Goal: Transaction & Acquisition: Book appointment/travel/reservation

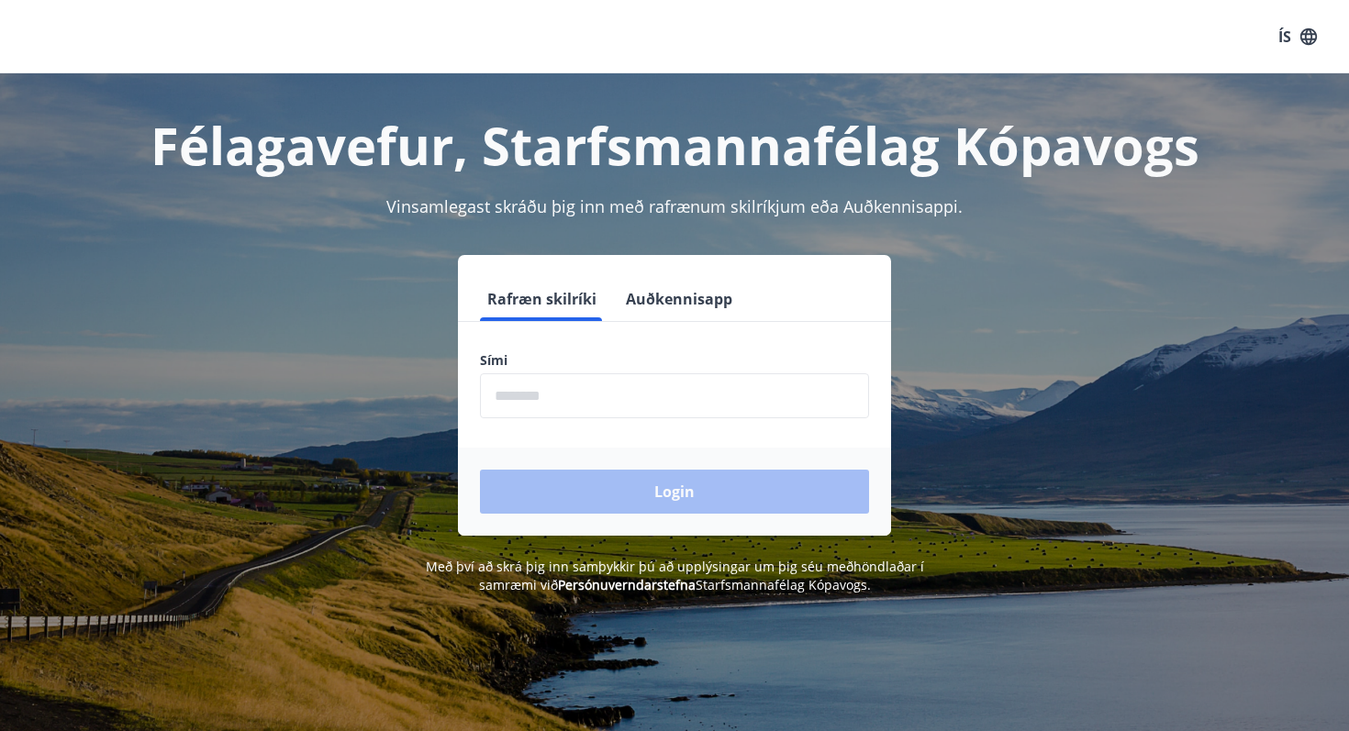
click at [582, 395] on input "phone" at bounding box center [674, 395] width 389 height 45
type input "********"
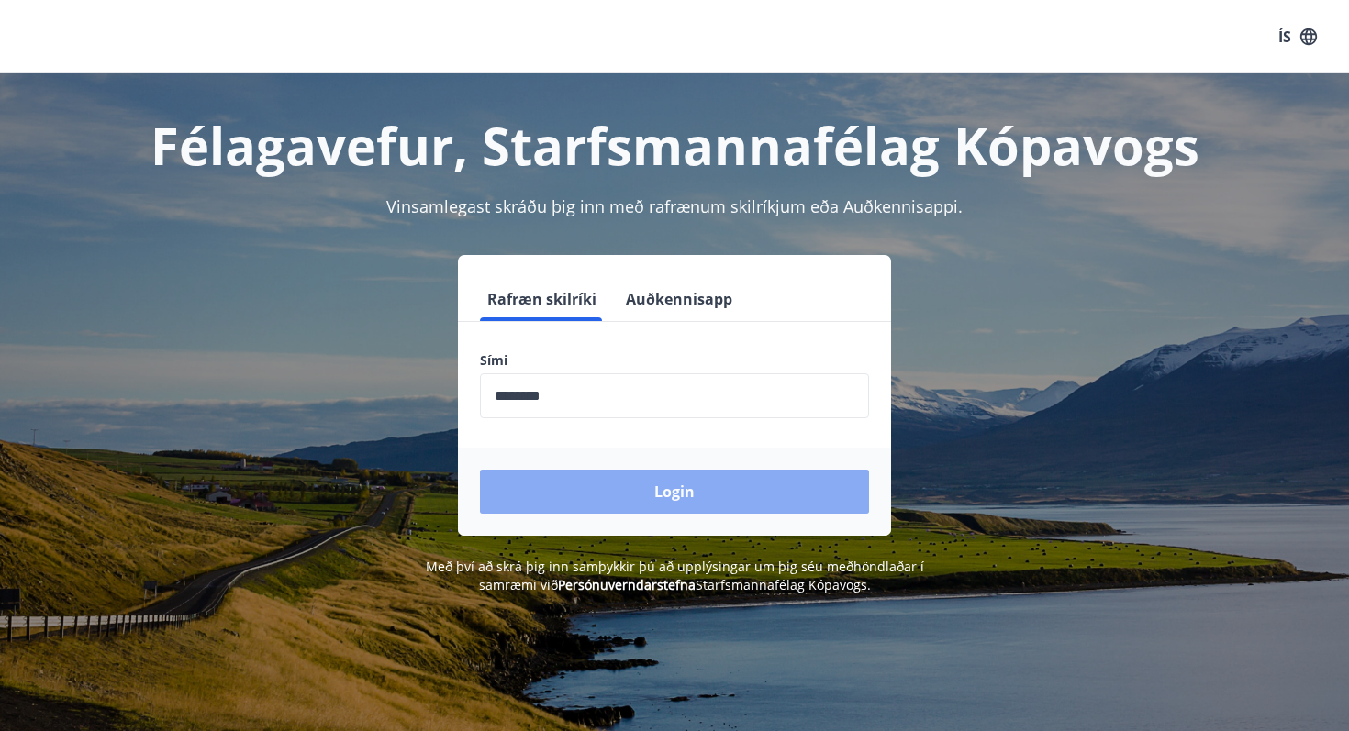
click at [673, 493] on button "Login" at bounding box center [674, 492] width 389 height 44
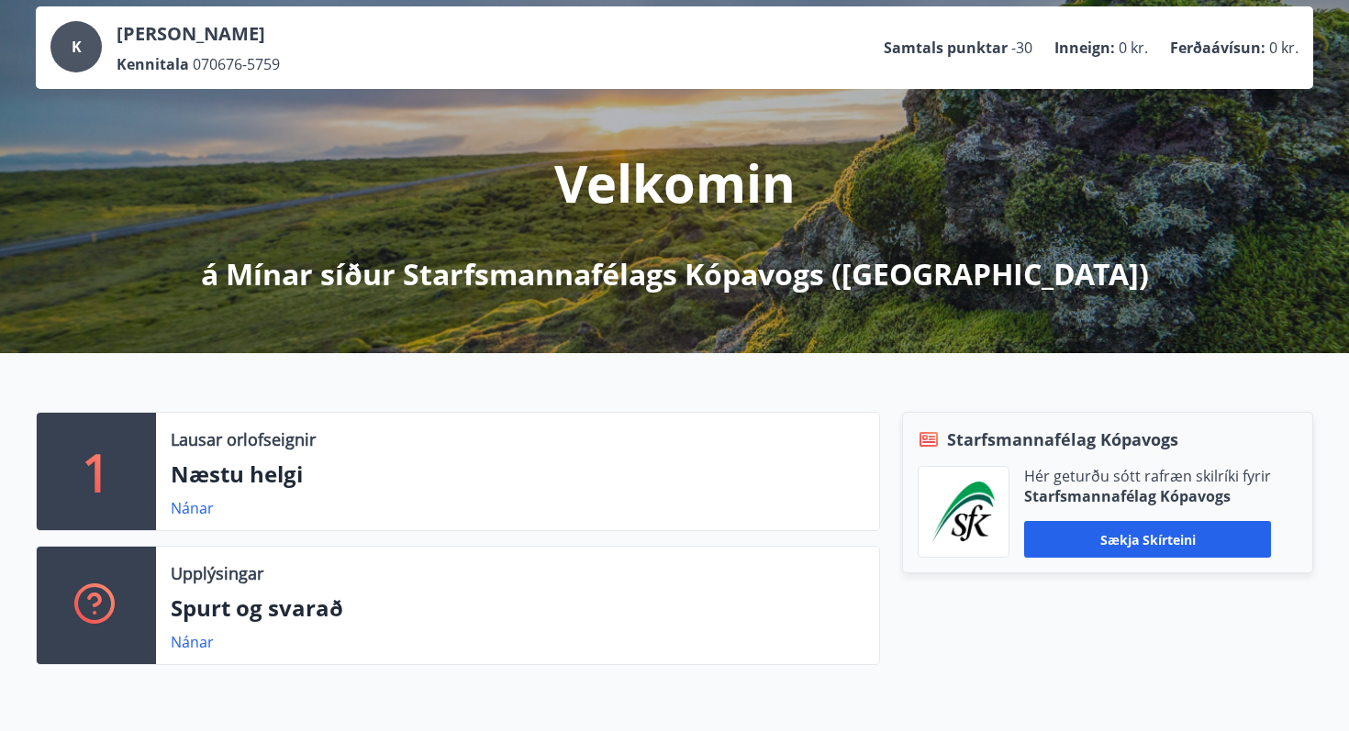
scroll to position [108, 0]
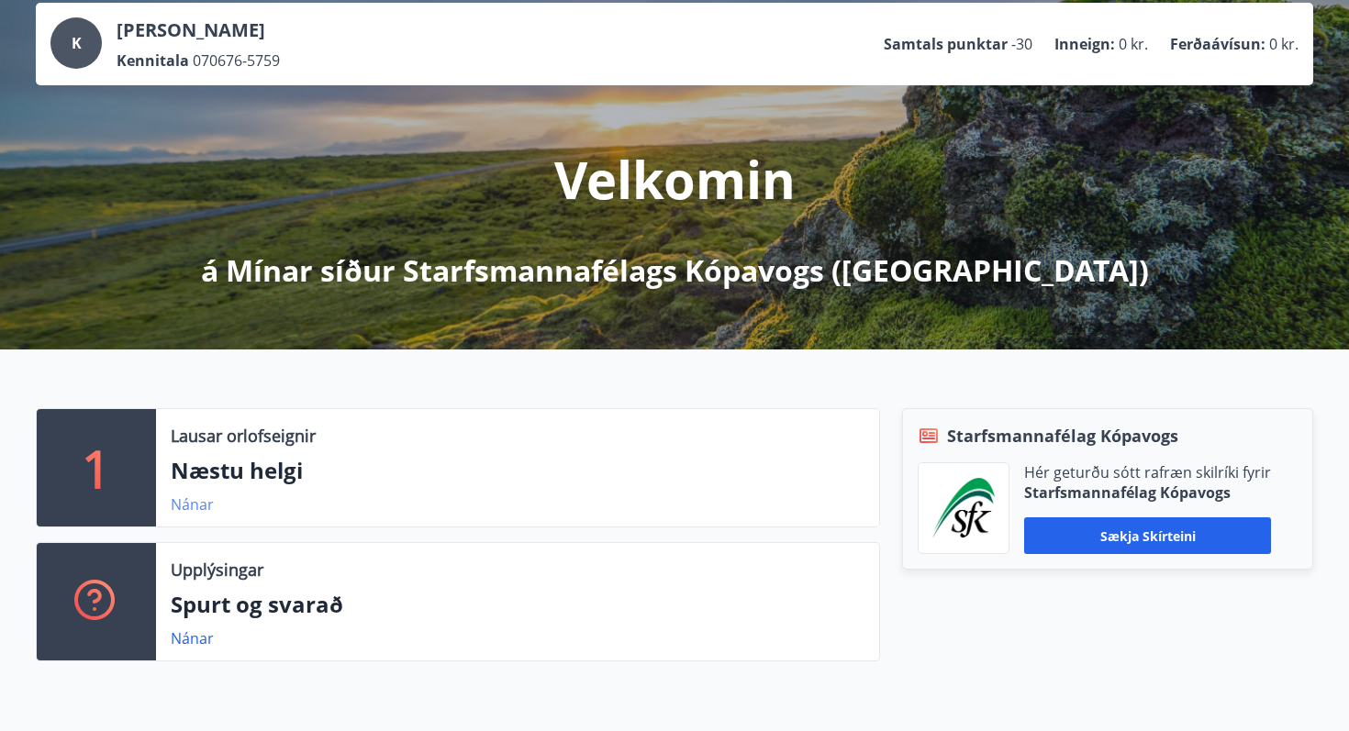
click at [196, 500] on link "Nánar" at bounding box center [192, 505] width 43 height 20
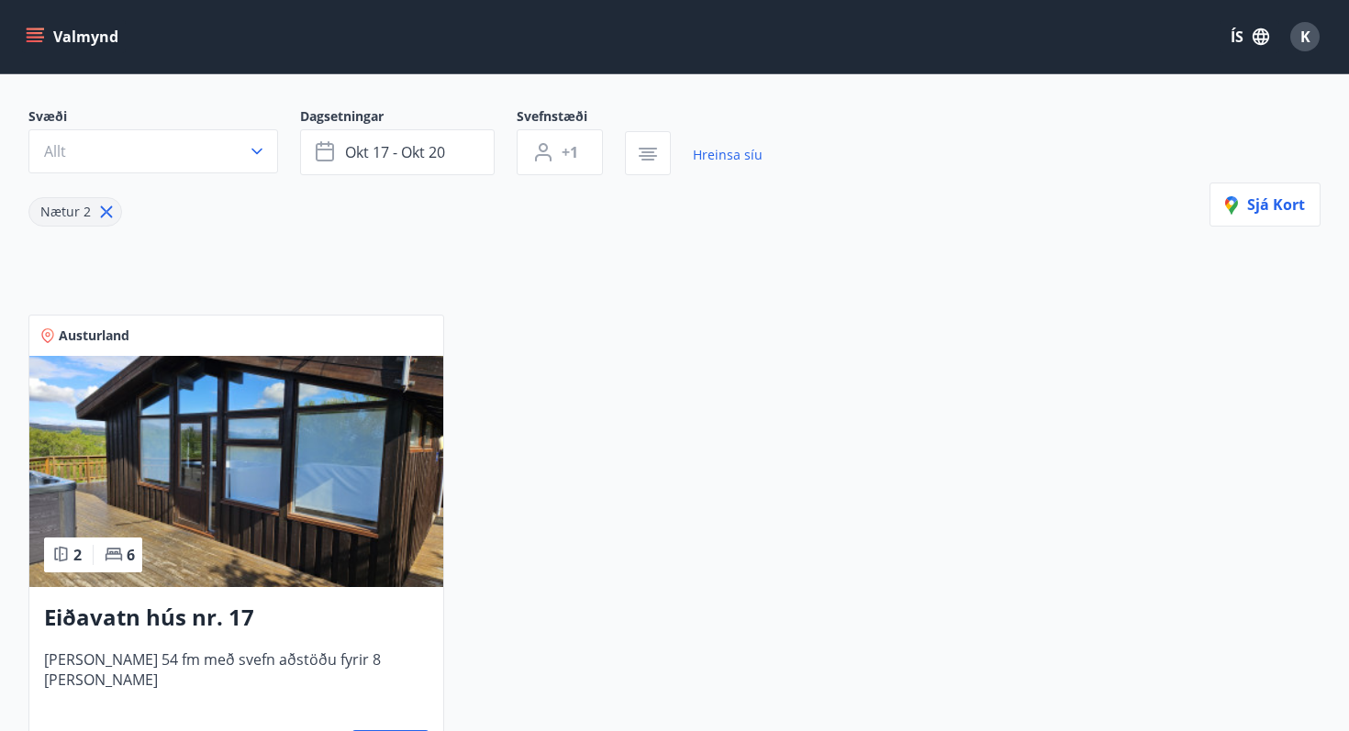
scroll to position [147, 0]
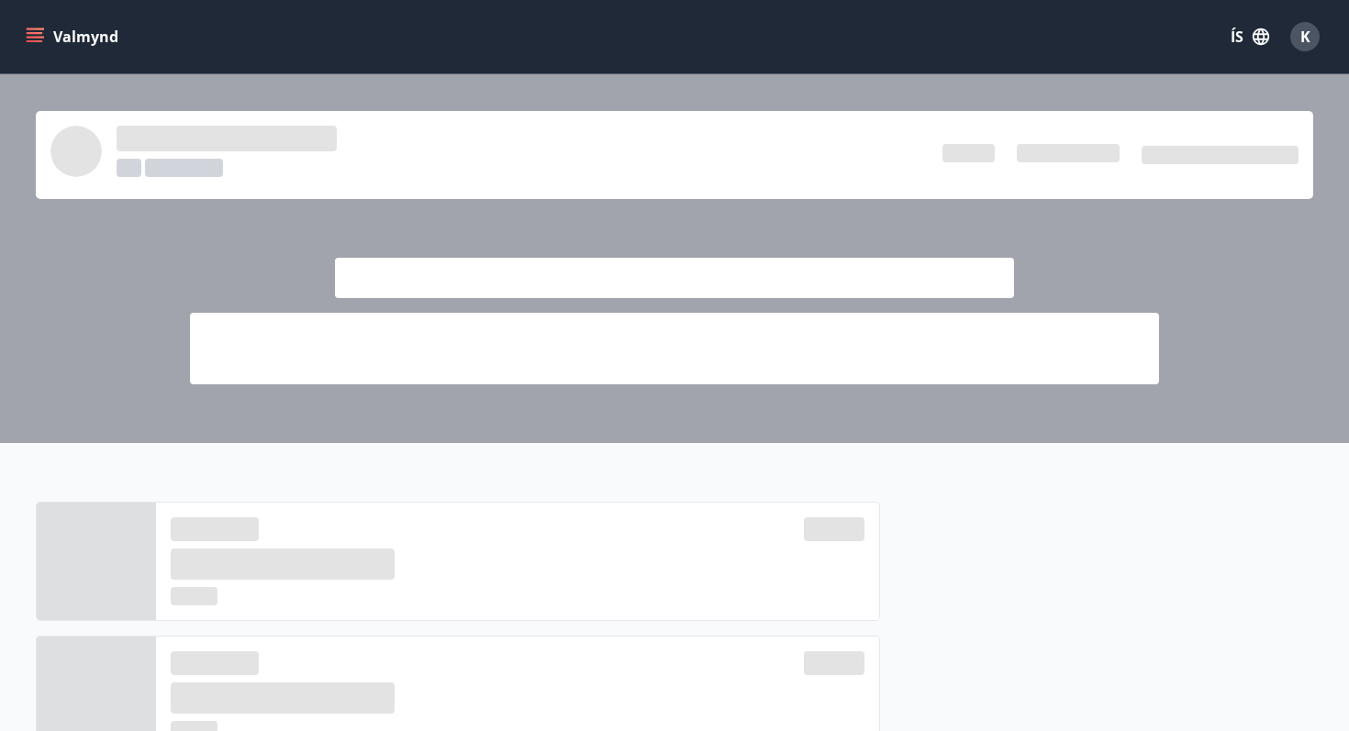
click at [83, 41] on button "Valmynd" at bounding box center [74, 36] width 104 height 33
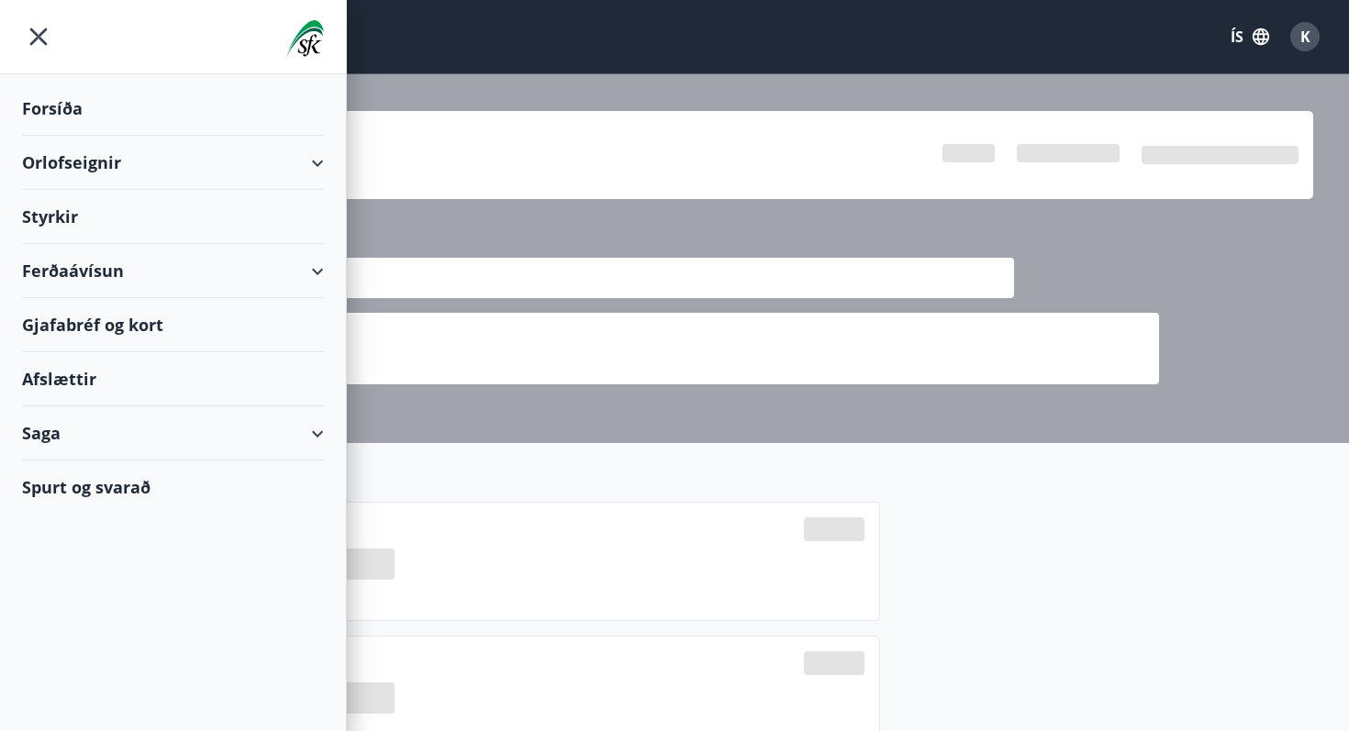
click at [194, 169] on div "Orlofseignir" at bounding box center [173, 163] width 302 height 54
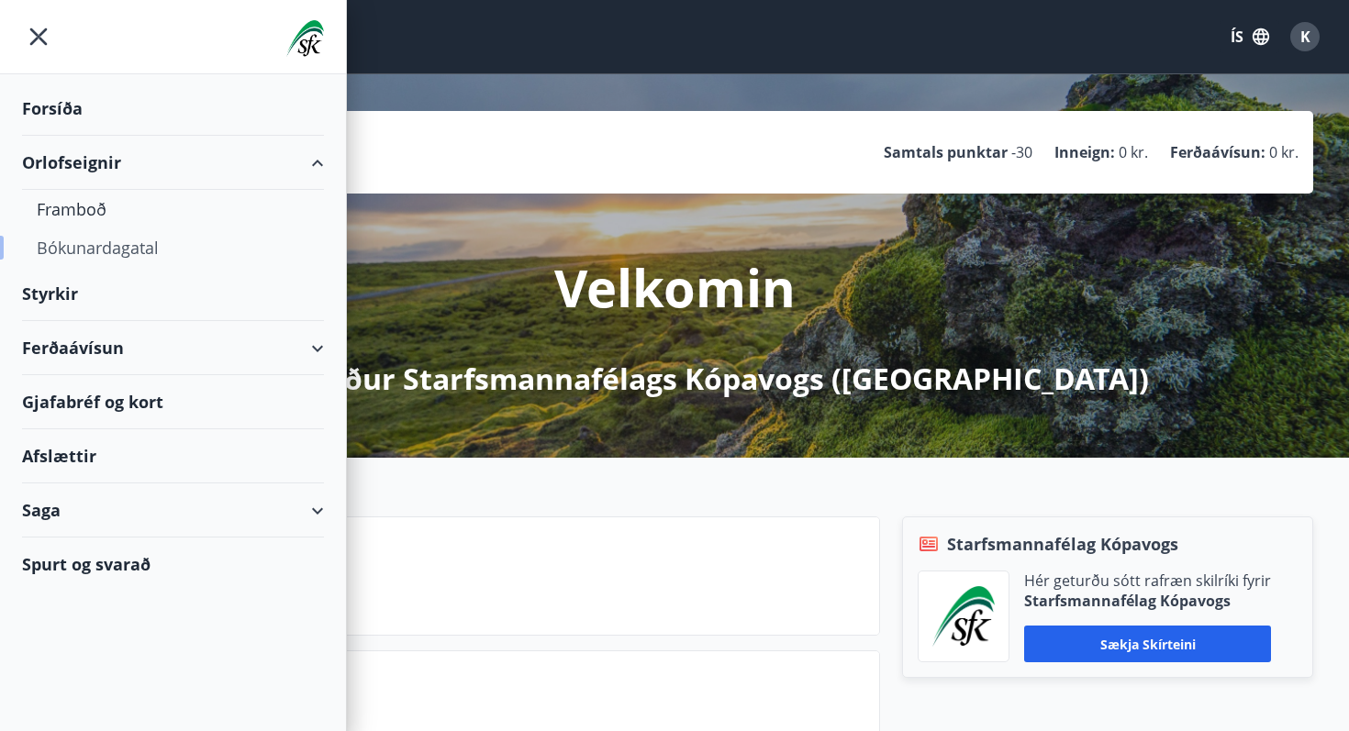
click at [125, 247] on div "Bókunardagatal" at bounding box center [173, 247] width 273 height 39
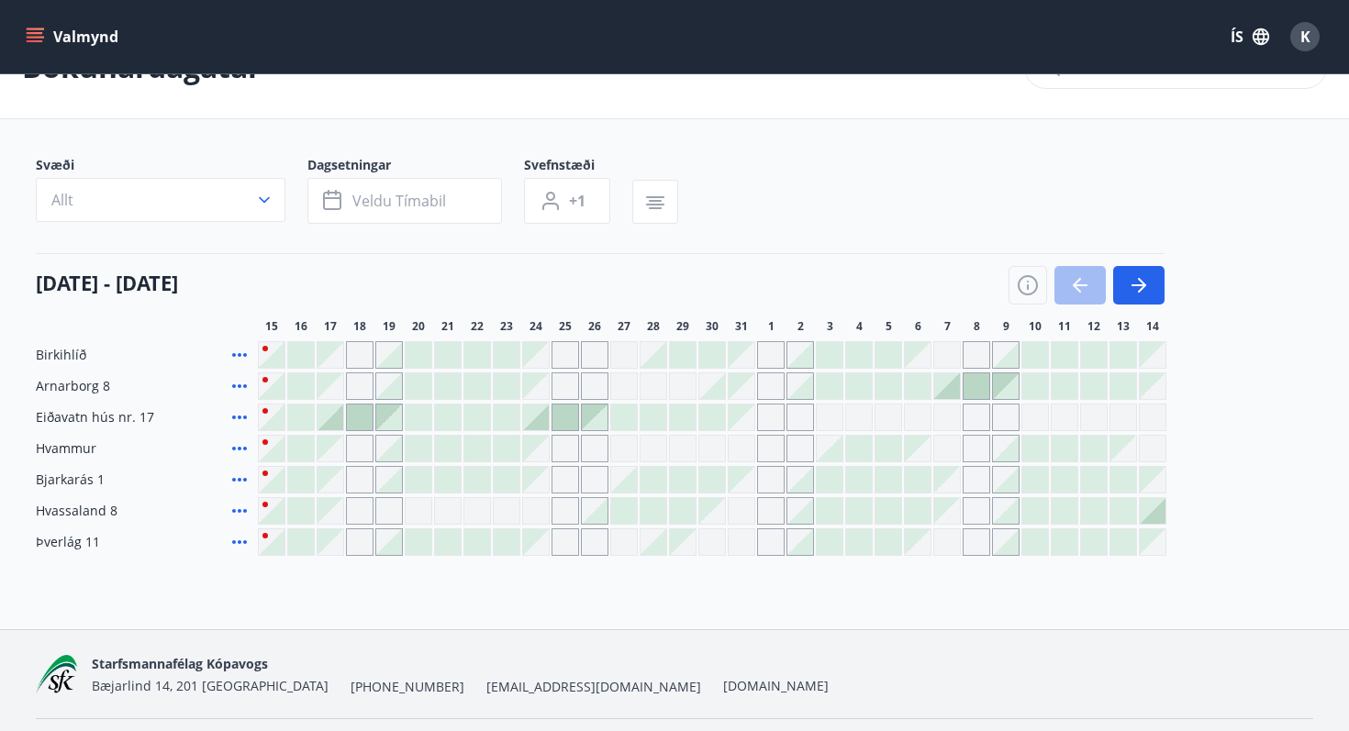
scroll to position [110, 0]
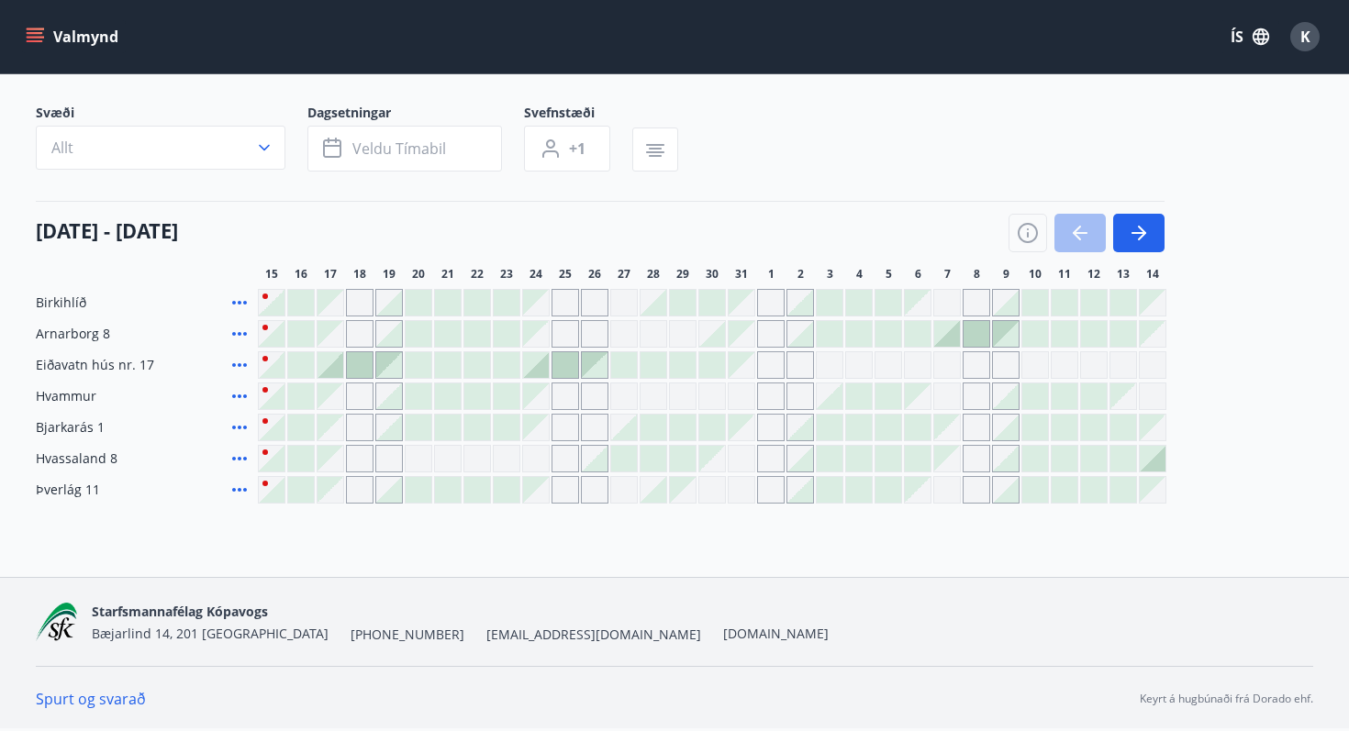
click at [361, 302] on div "Gráir dagar eru ekki bókanlegir" at bounding box center [360, 303] width 28 height 28
click at [34, 38] on icon "menu" at bounding box center [37, 37] width 20 height 2
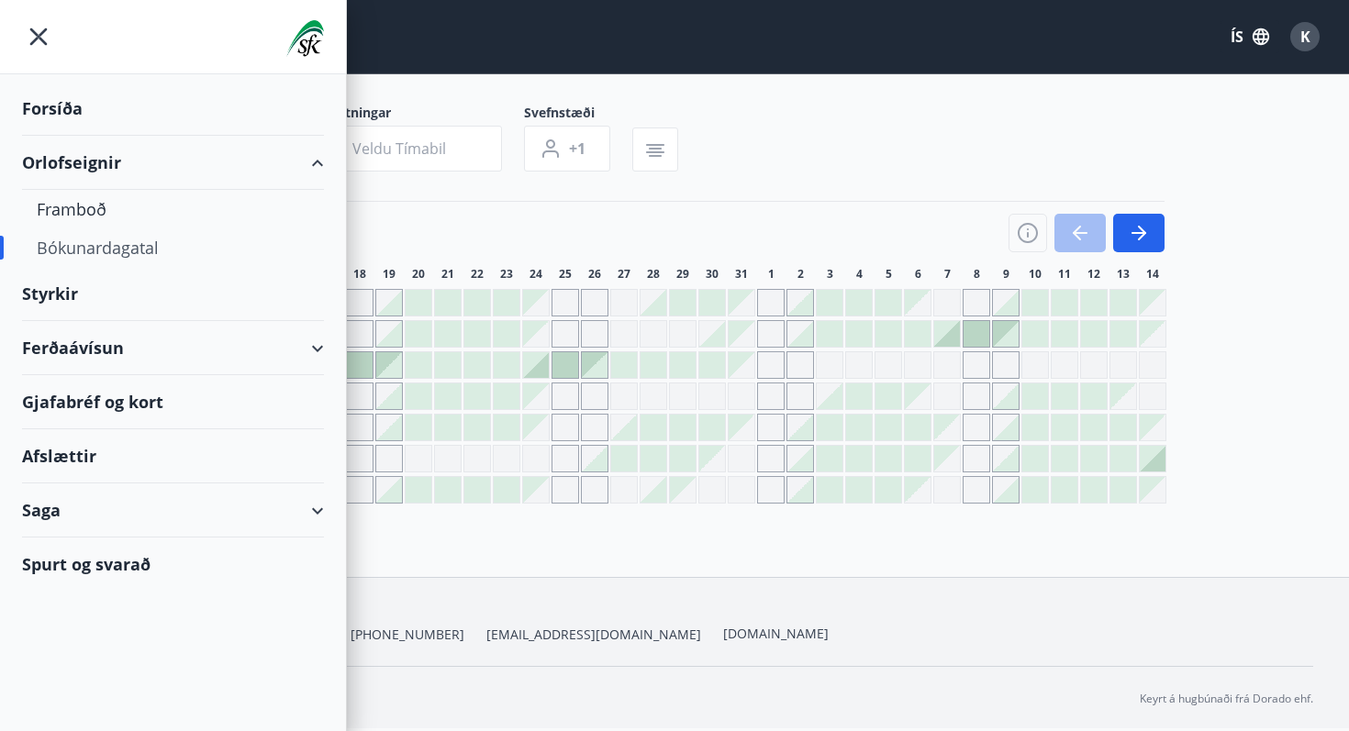
click at [112, 250] on div "Bókunardagatal" at bounding box center [173, 247] width 273 height 39
click at [95, 215] on div "Framboð" at bounding box center [173, 209] width 273 height 39
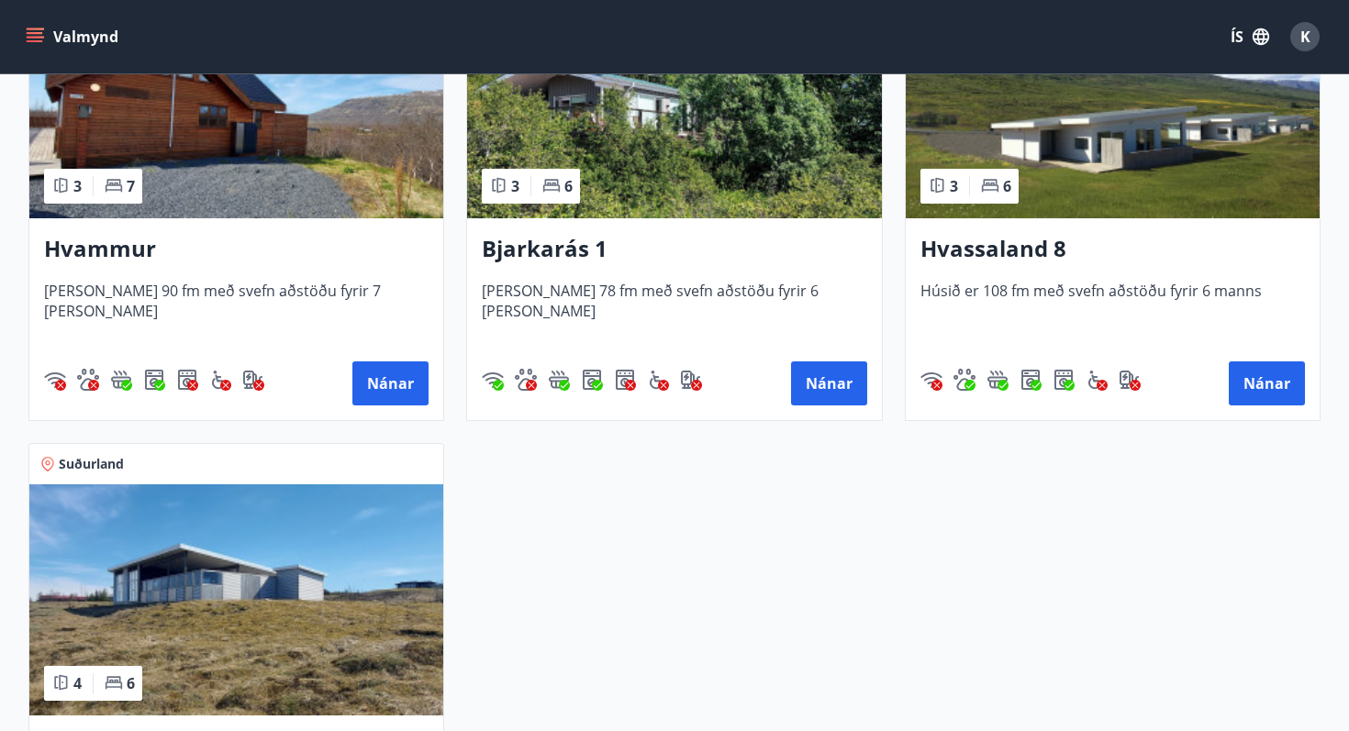
scroll to position [959, 0]
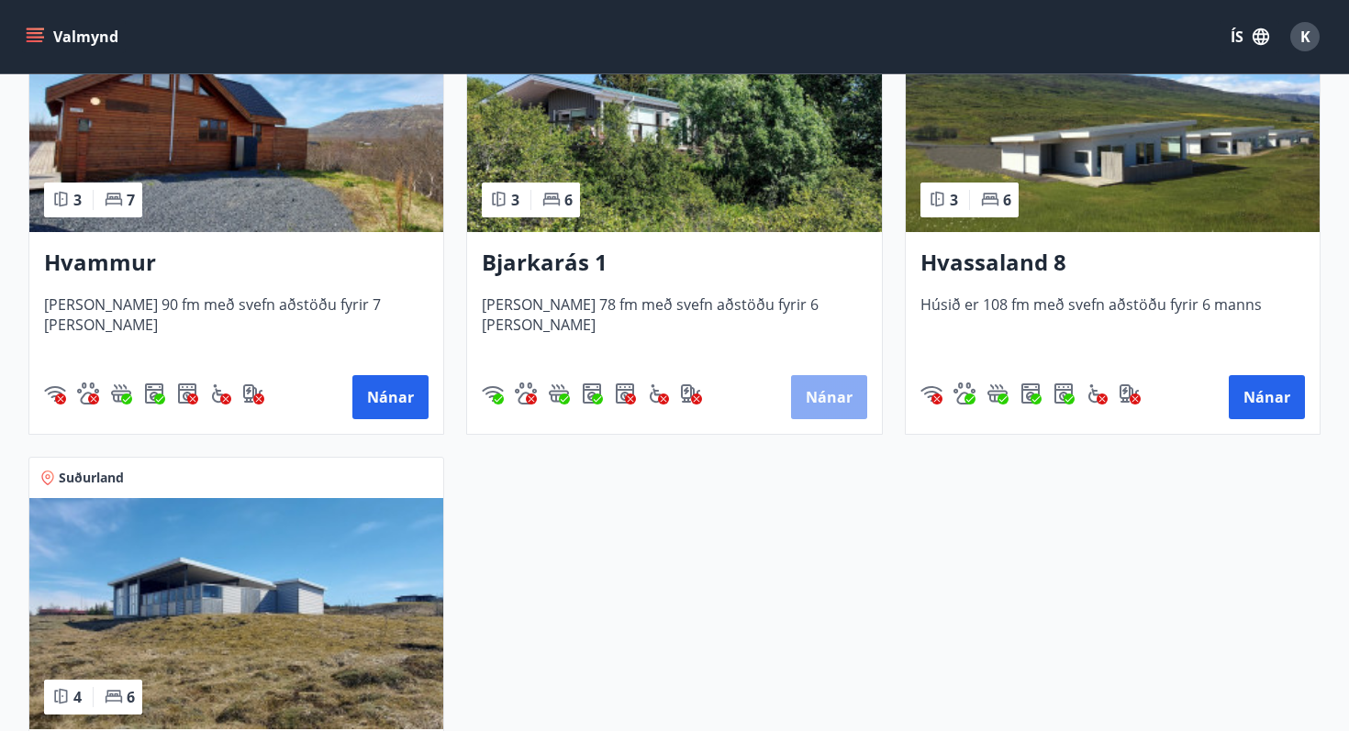
click at [821, 405] on button "Nánar" at bounding box center [829, 397] width 76 height 44
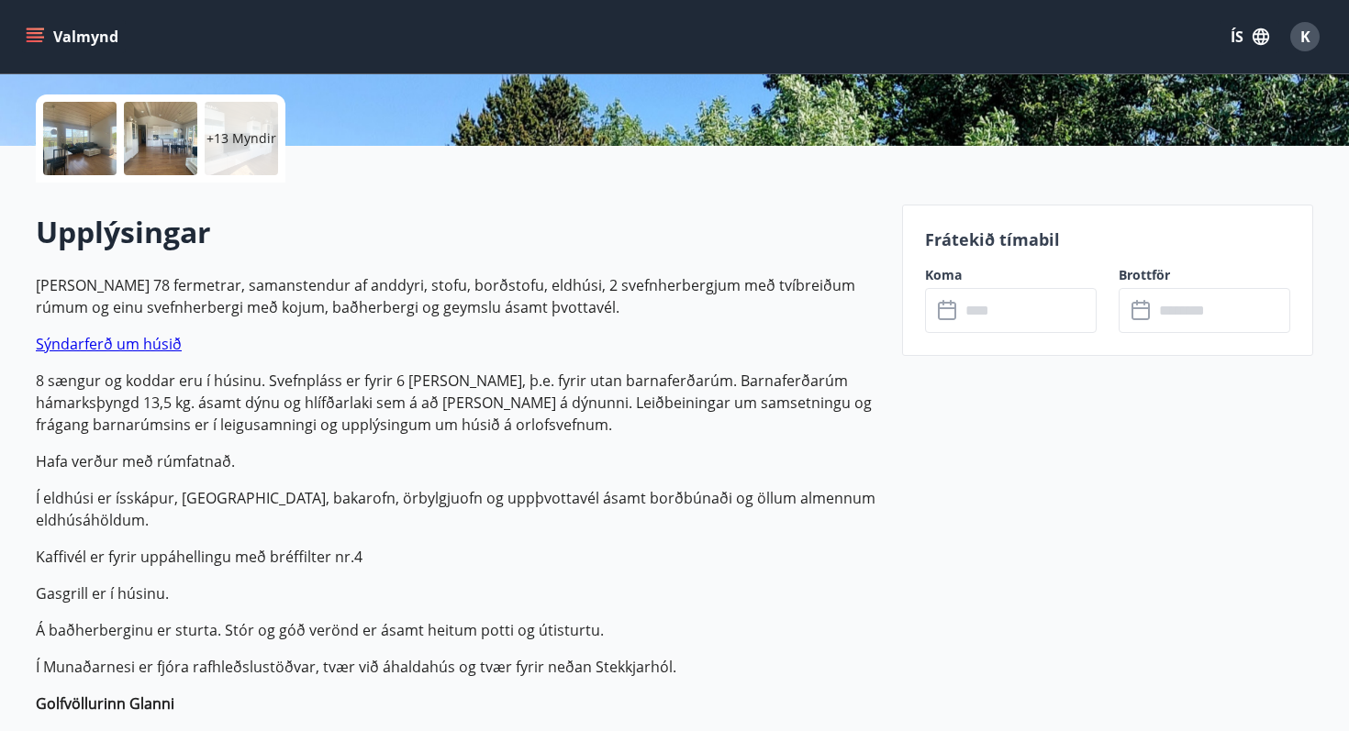
scroll to position [406, 0]
click at [987, 319] on input "text" at bounding box center [1028, 309] width 137 height 45
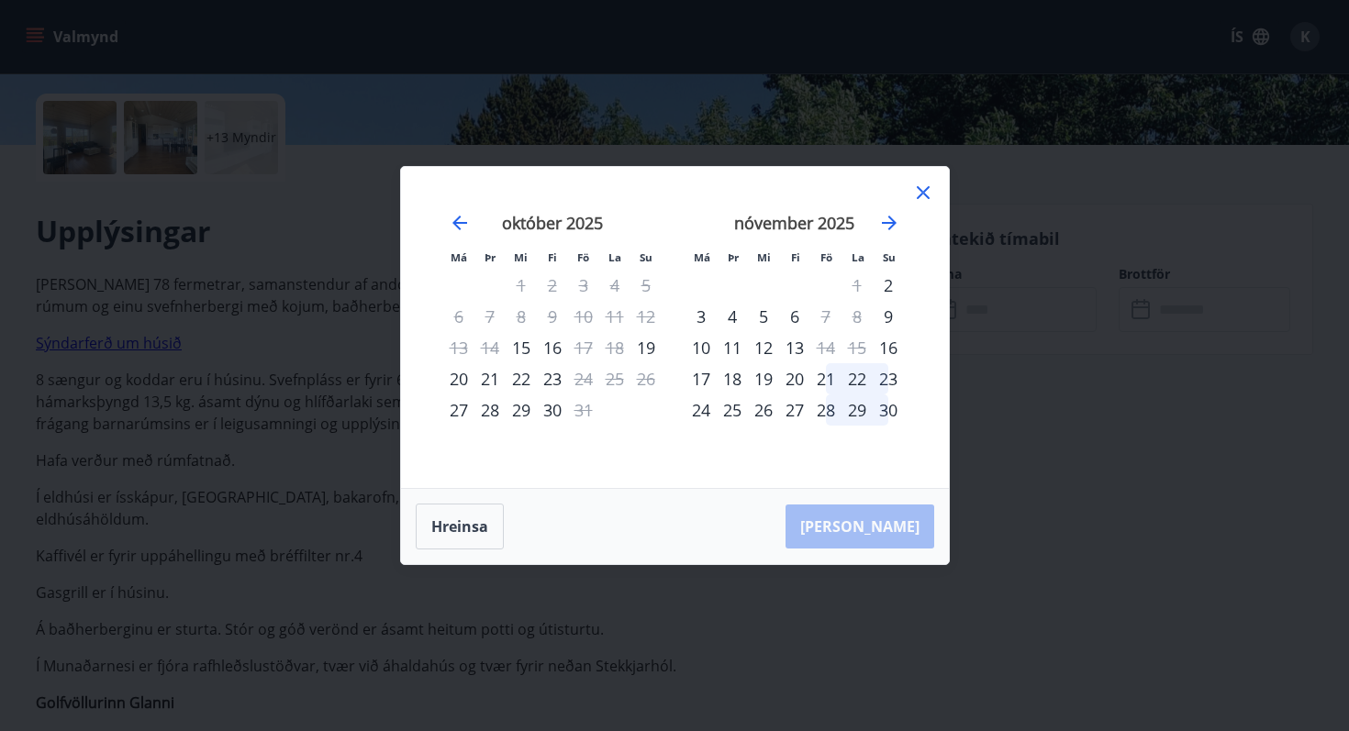
click at [920, 194] on icon at bounding box center [923, 192] width 13 height 13
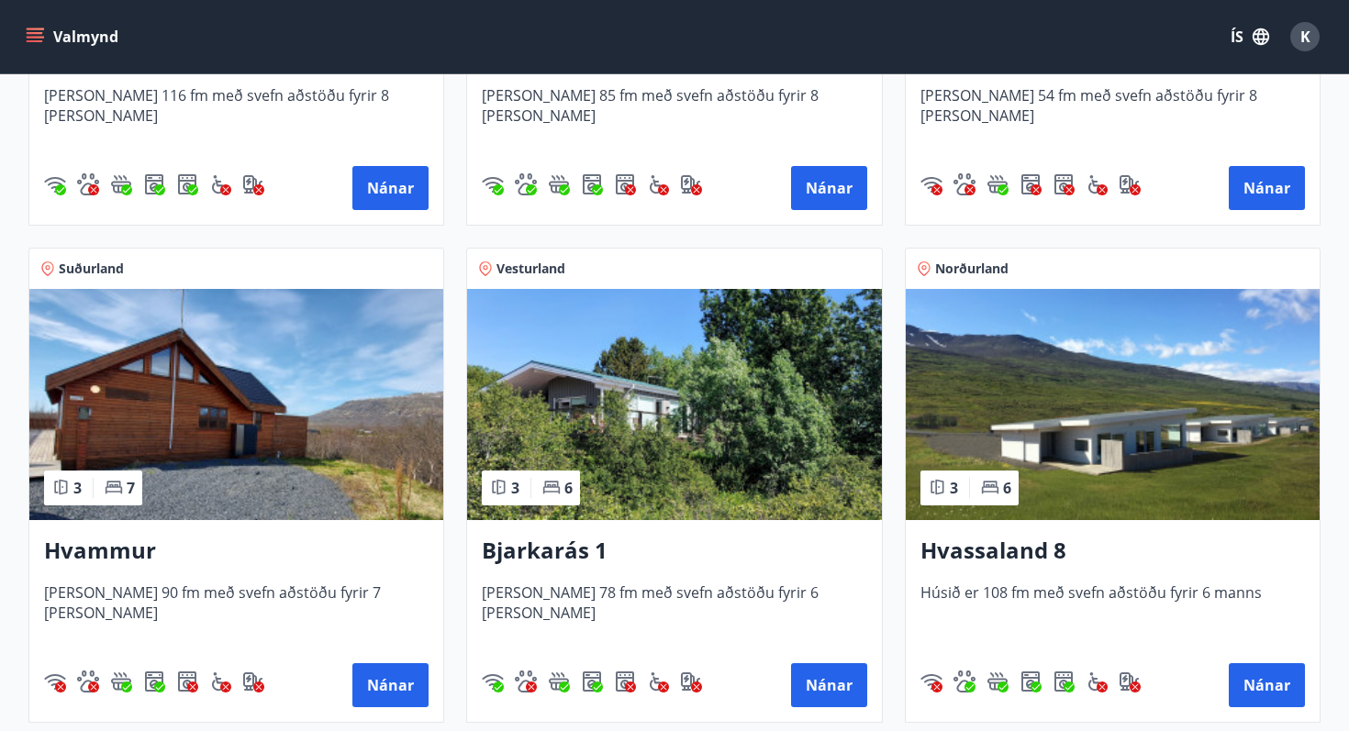
scroll to position [672, 0]
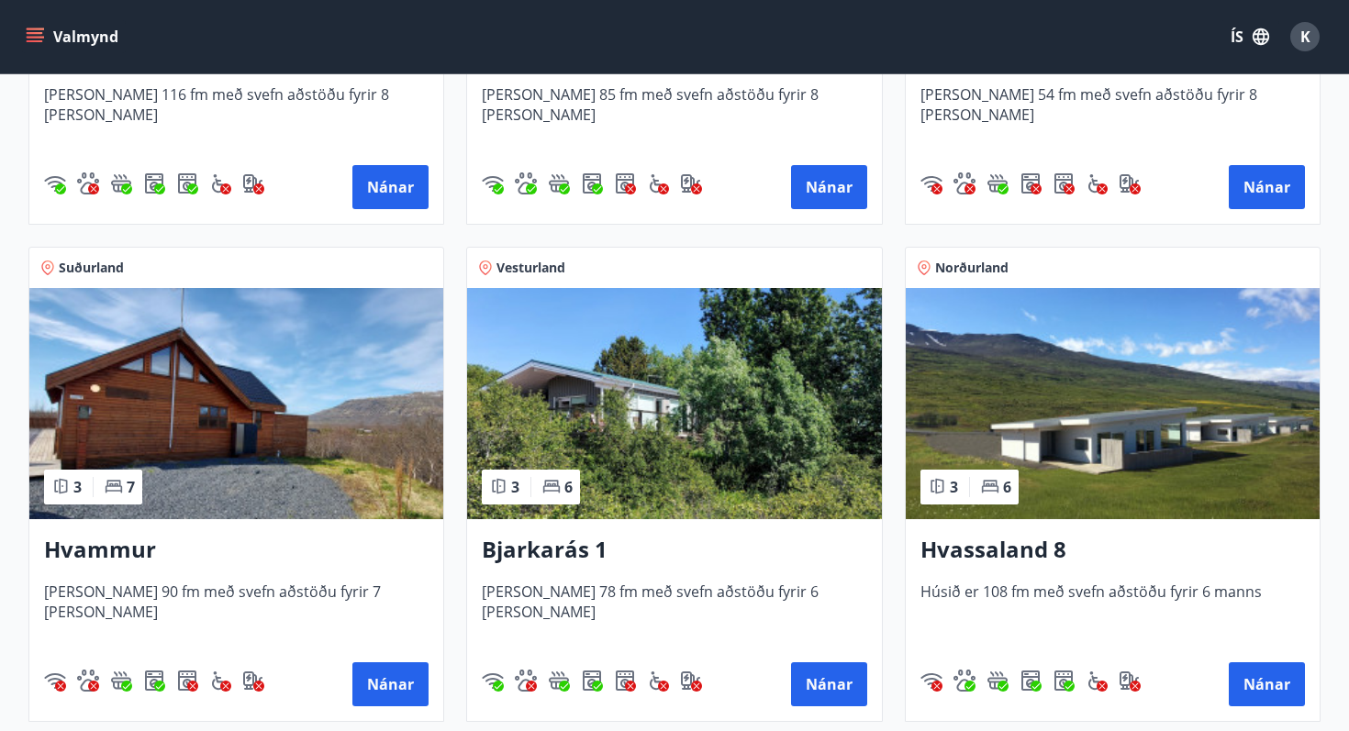
click at [249, 454] on img at bounding box center [236, 403] width 414 height 231
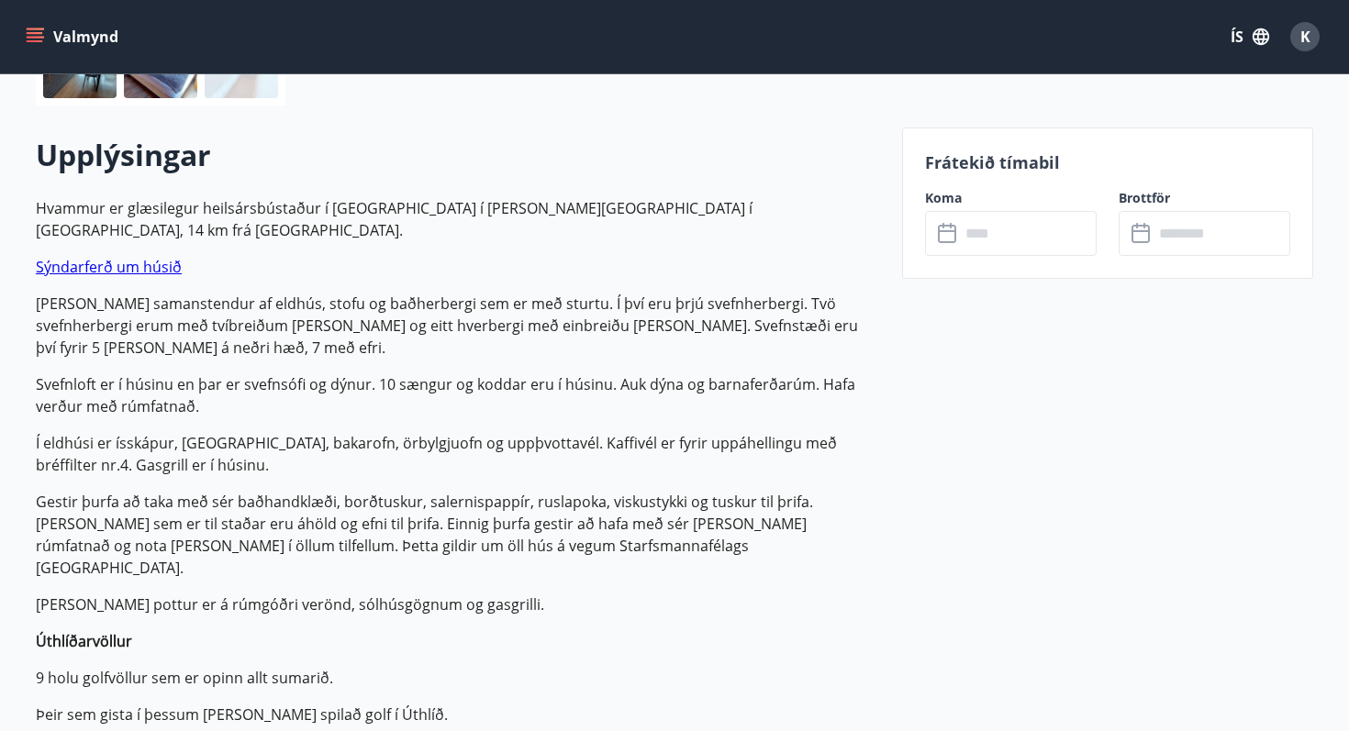
scroll to position [485, 0]
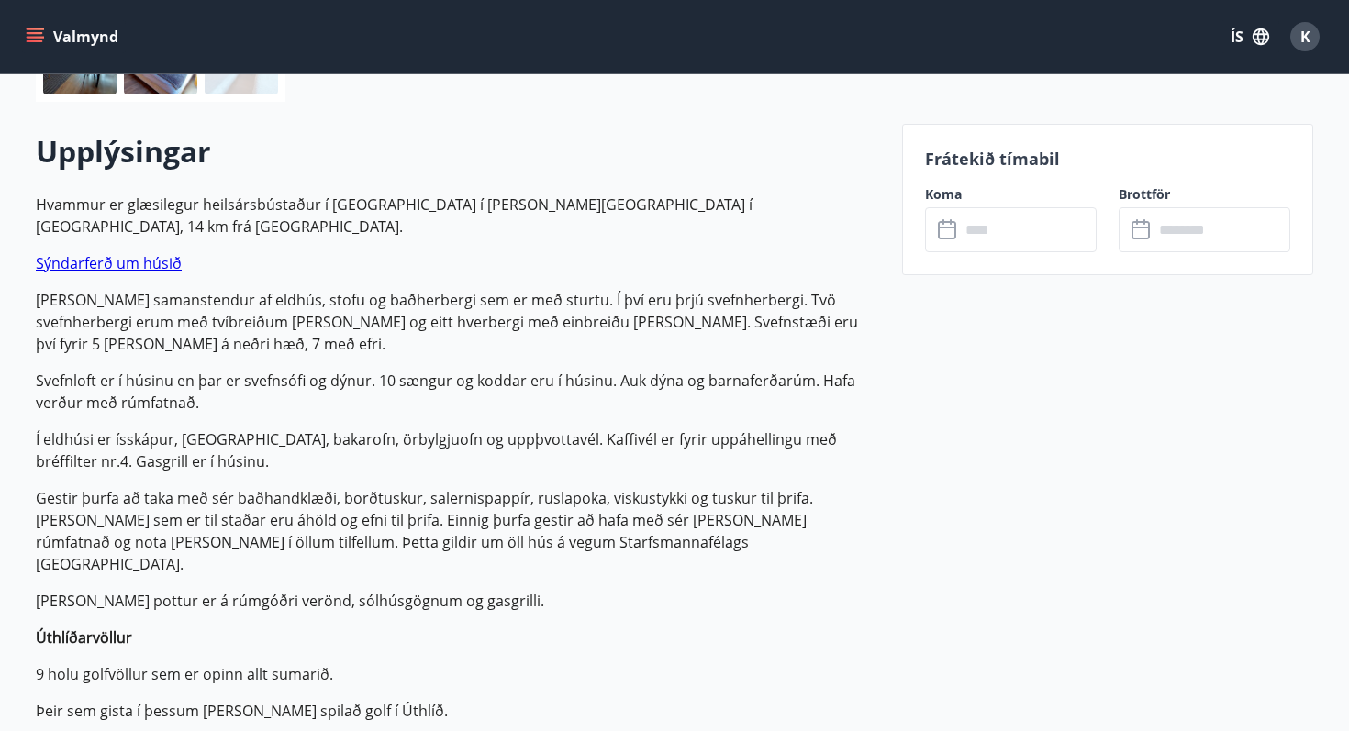
click at [993, 221] on input "text" at bounding box center [1028, 229] width 137 height 45
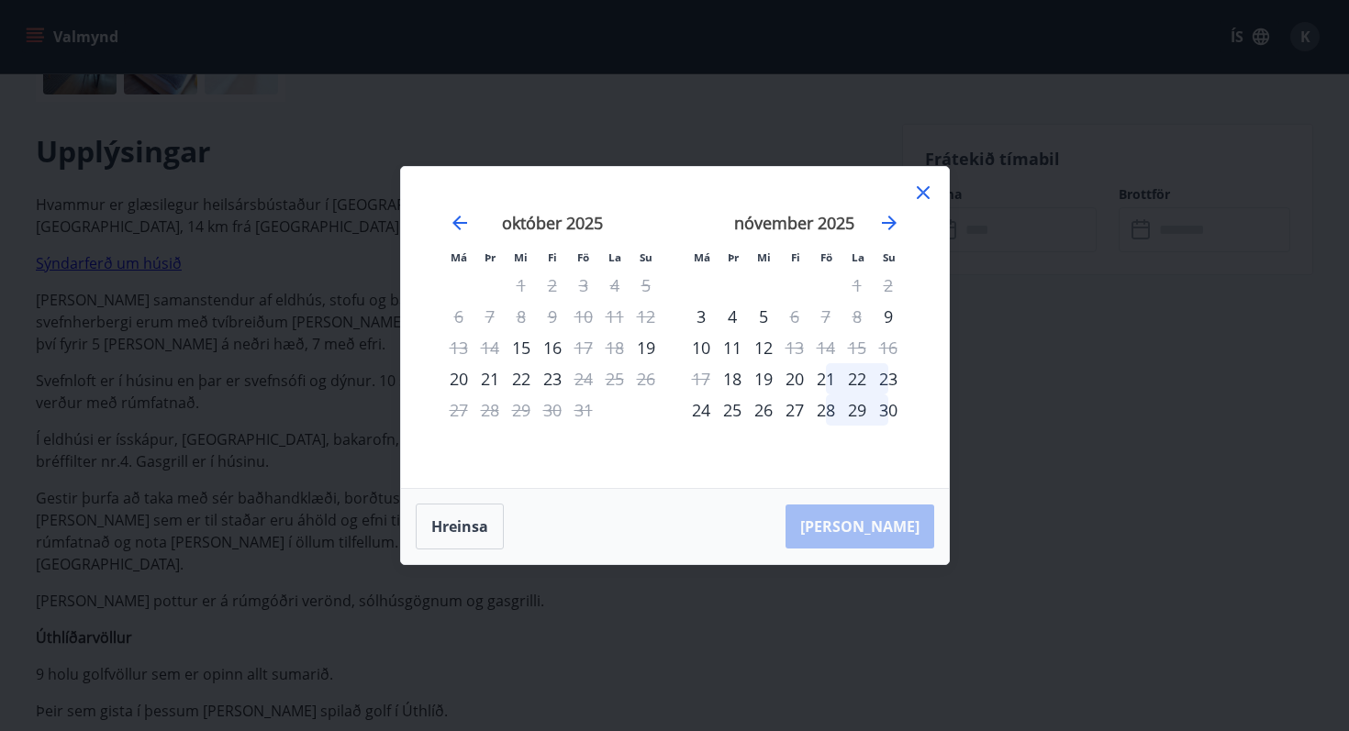
click at [926, 192] on icon at bounding box center [923, 193] width 22 height 22
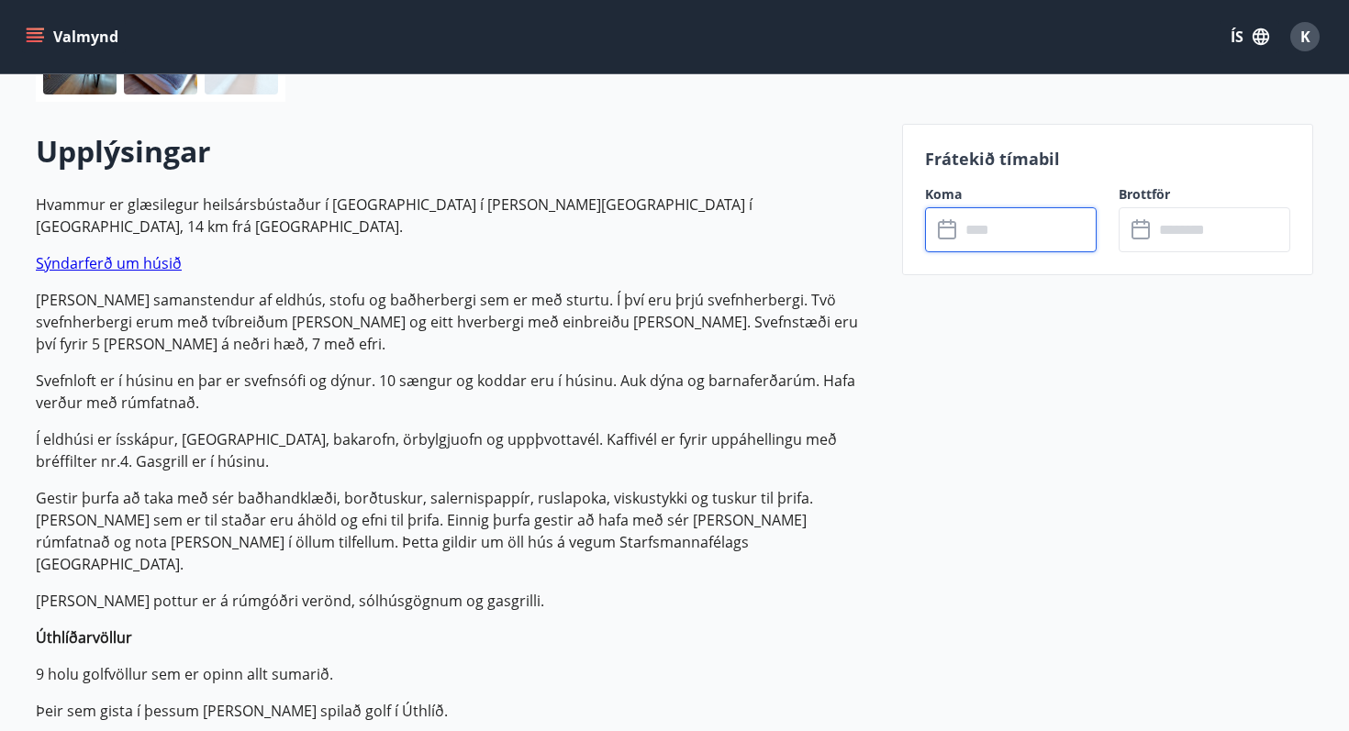
click at [835, 104] on div "Upplýsingar Hvammur er glæsilegur heilsársbústaður í [GEOGRAPHIC_DATA] í [PERSO…" at bounding box center [458, 508] width 844 height 812
